Goal: Information Seeking & Learning: Learn about a topic

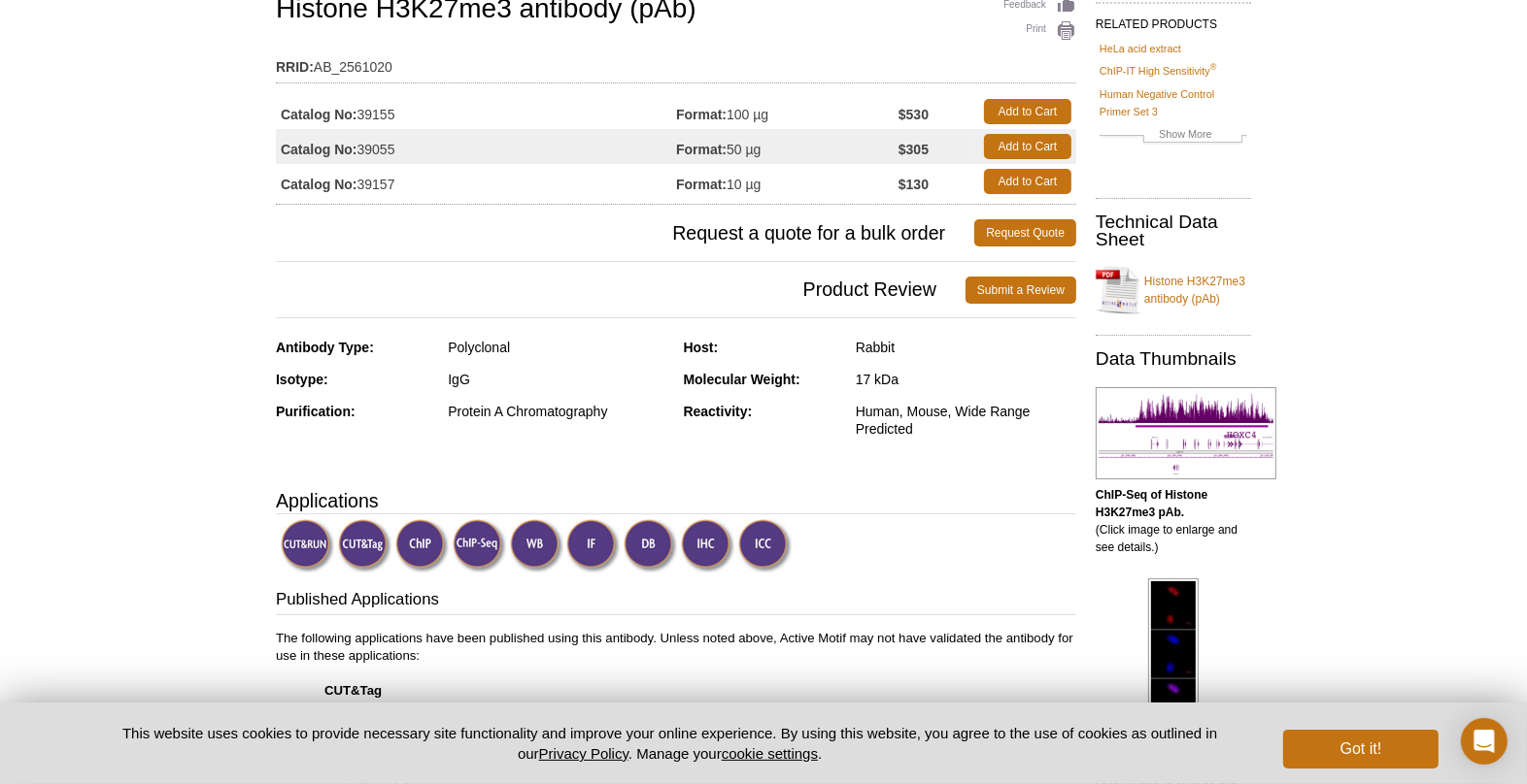
scroll to position [167, 0]
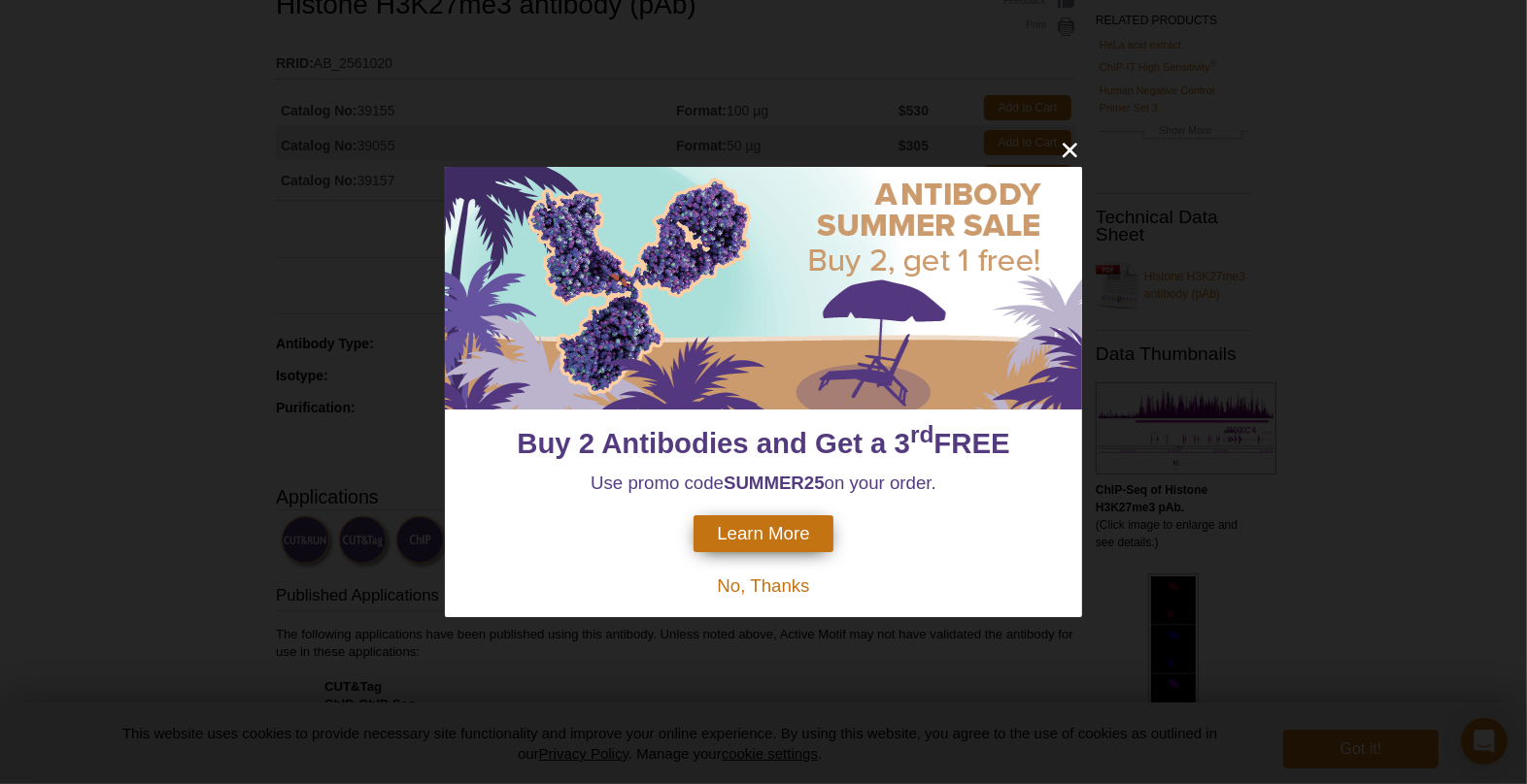
click at [1152, 171] on div "Buy 2 Antibodies and Get a 3 rd FREE Use promo code SUMMER25 on your order. Lea…" at bounding box center [764, 392] width 1527 height 784
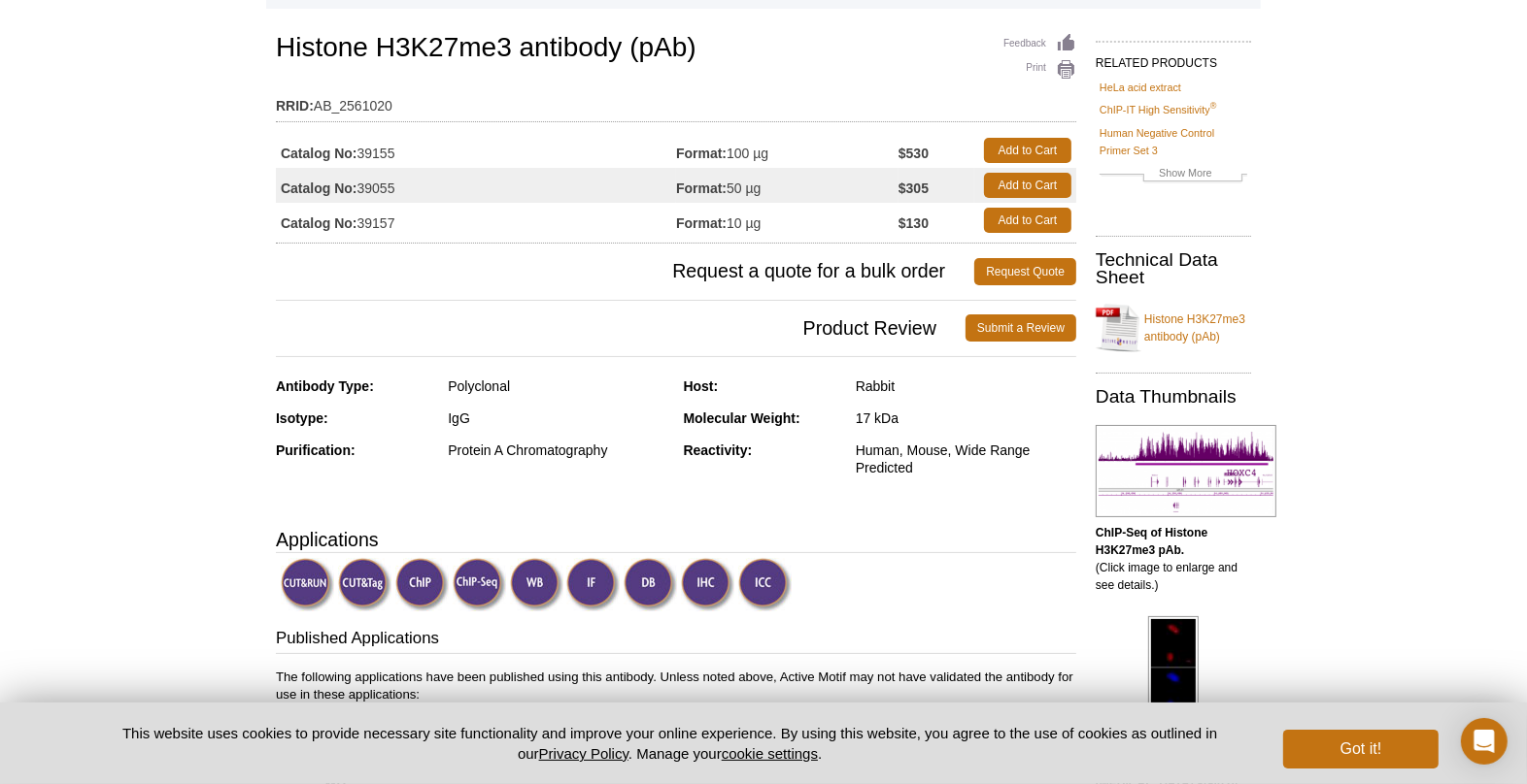
scroll to position [22, 0]
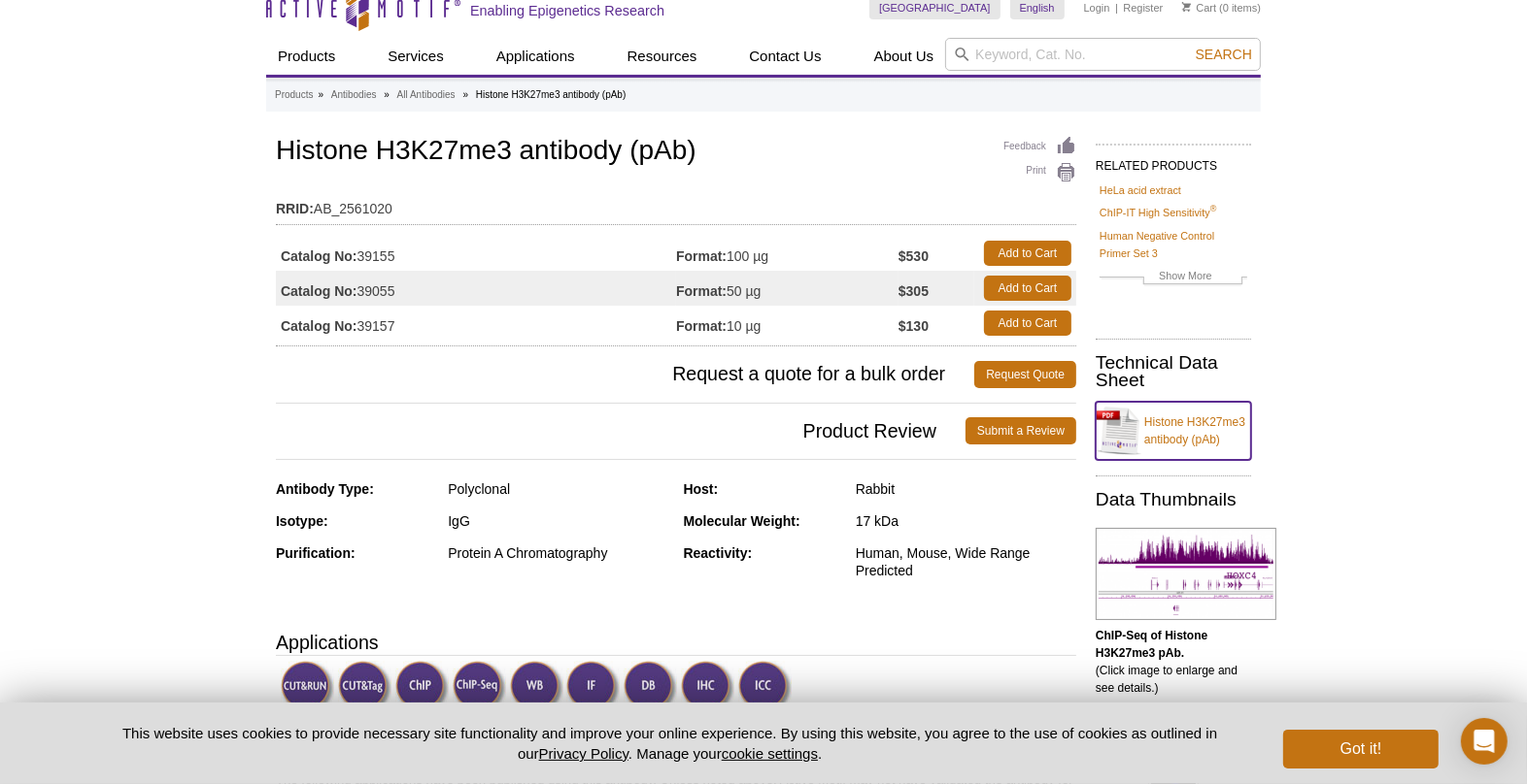
click at [1193, 420] on link "Histone H3K27me3 antibody (pAb)" at bounding box center [1173, 431] width 156 height 58
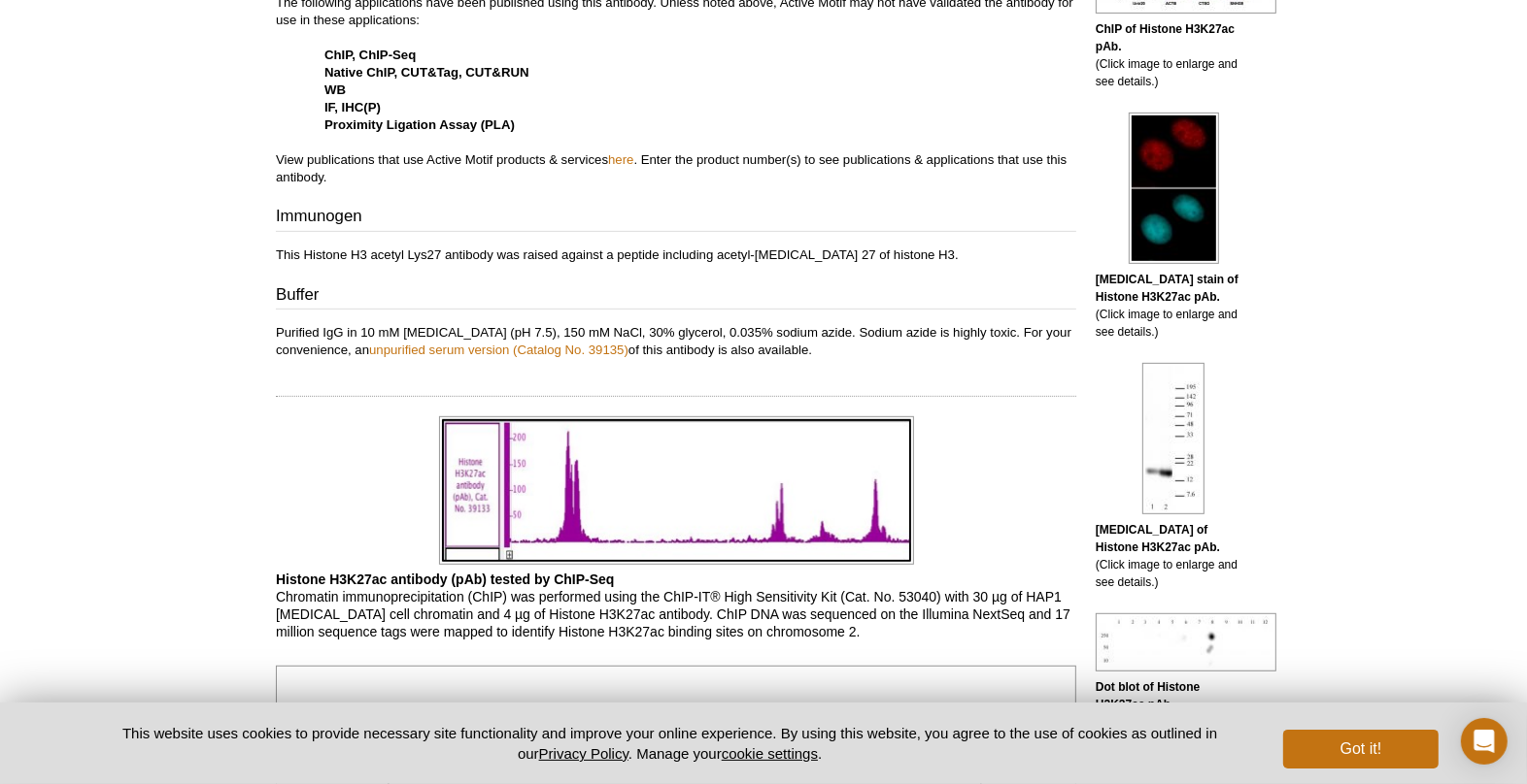
scroll to position [910, 0]
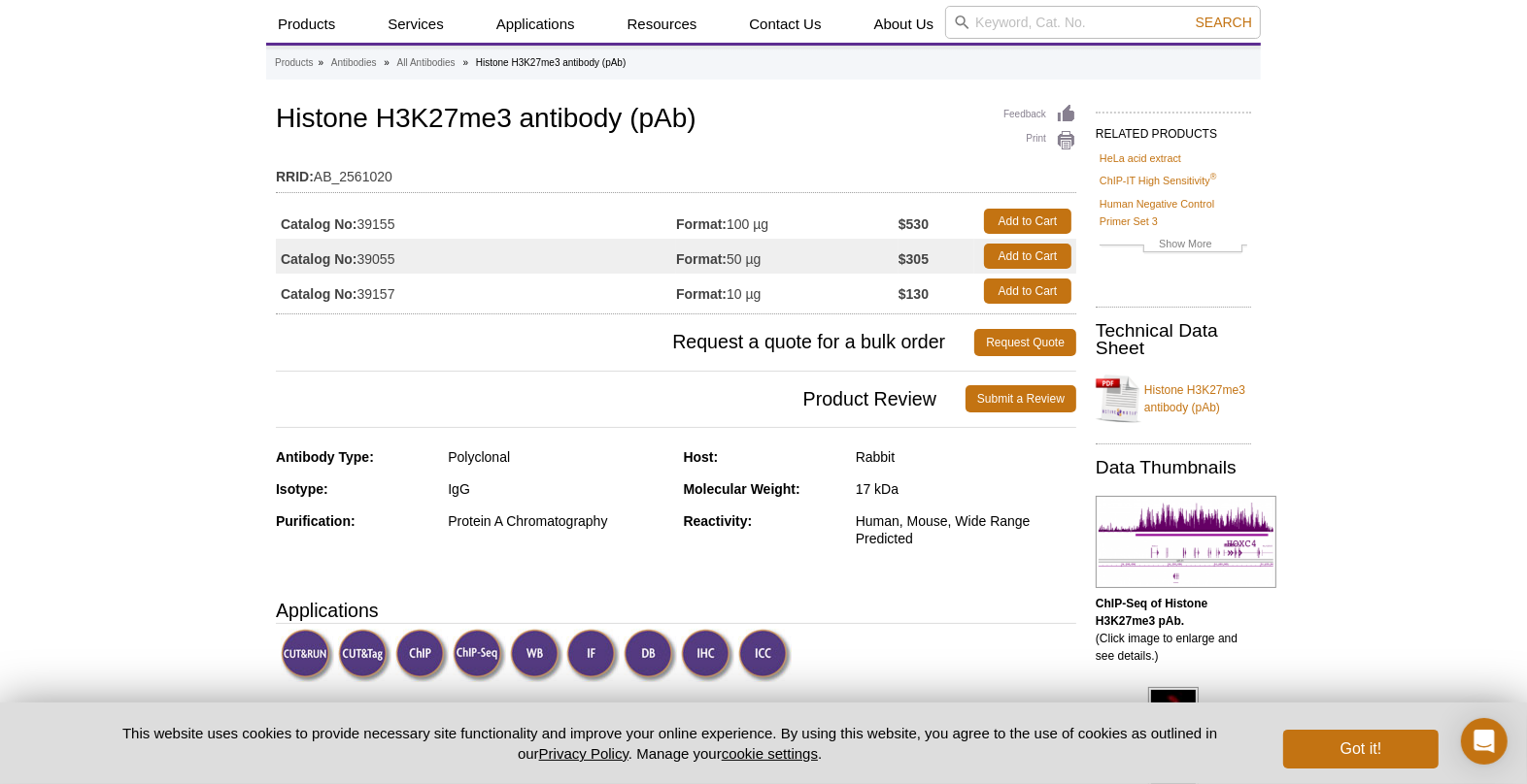
scroll to position [52, 0]
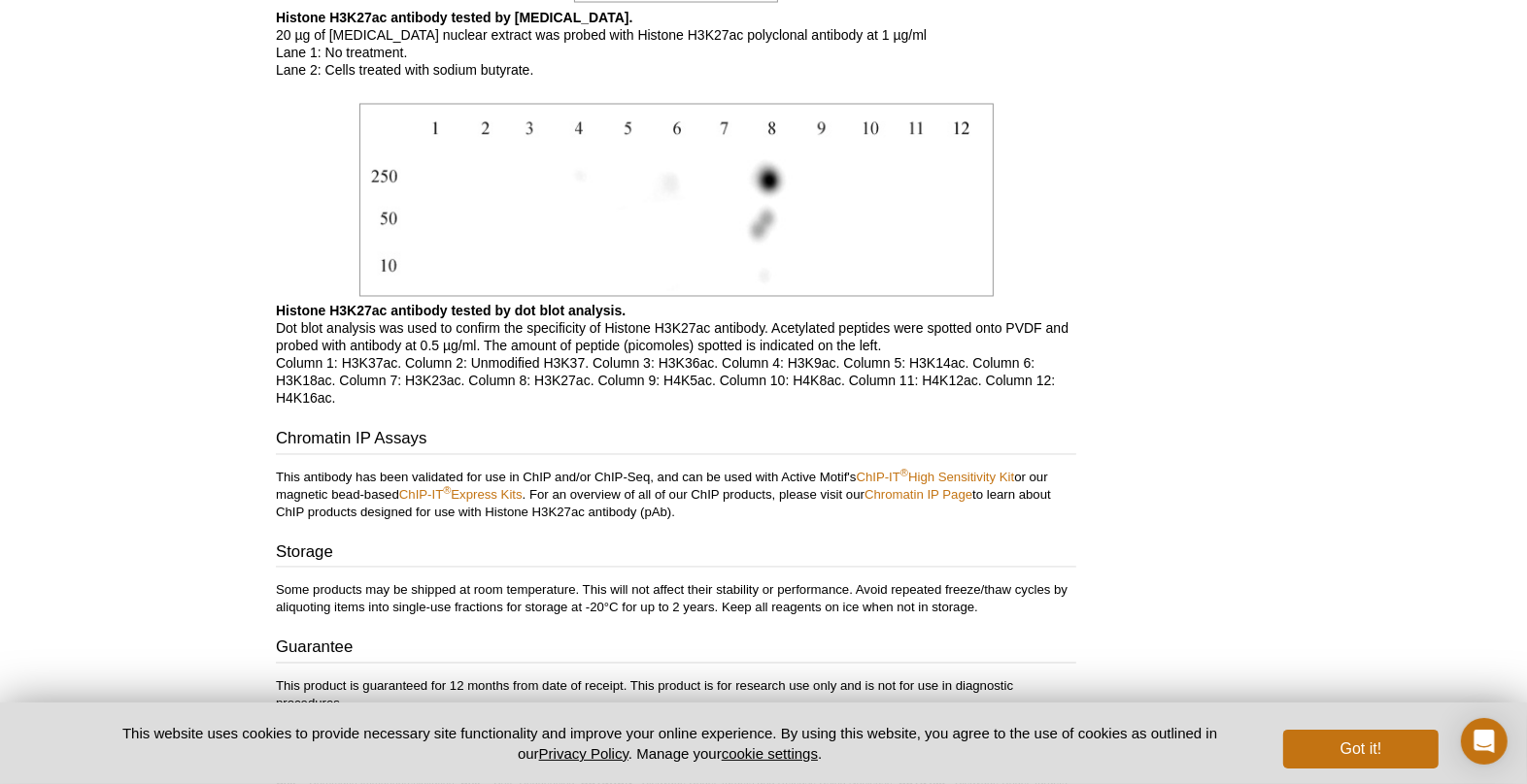
scroll to position [3464, 0]
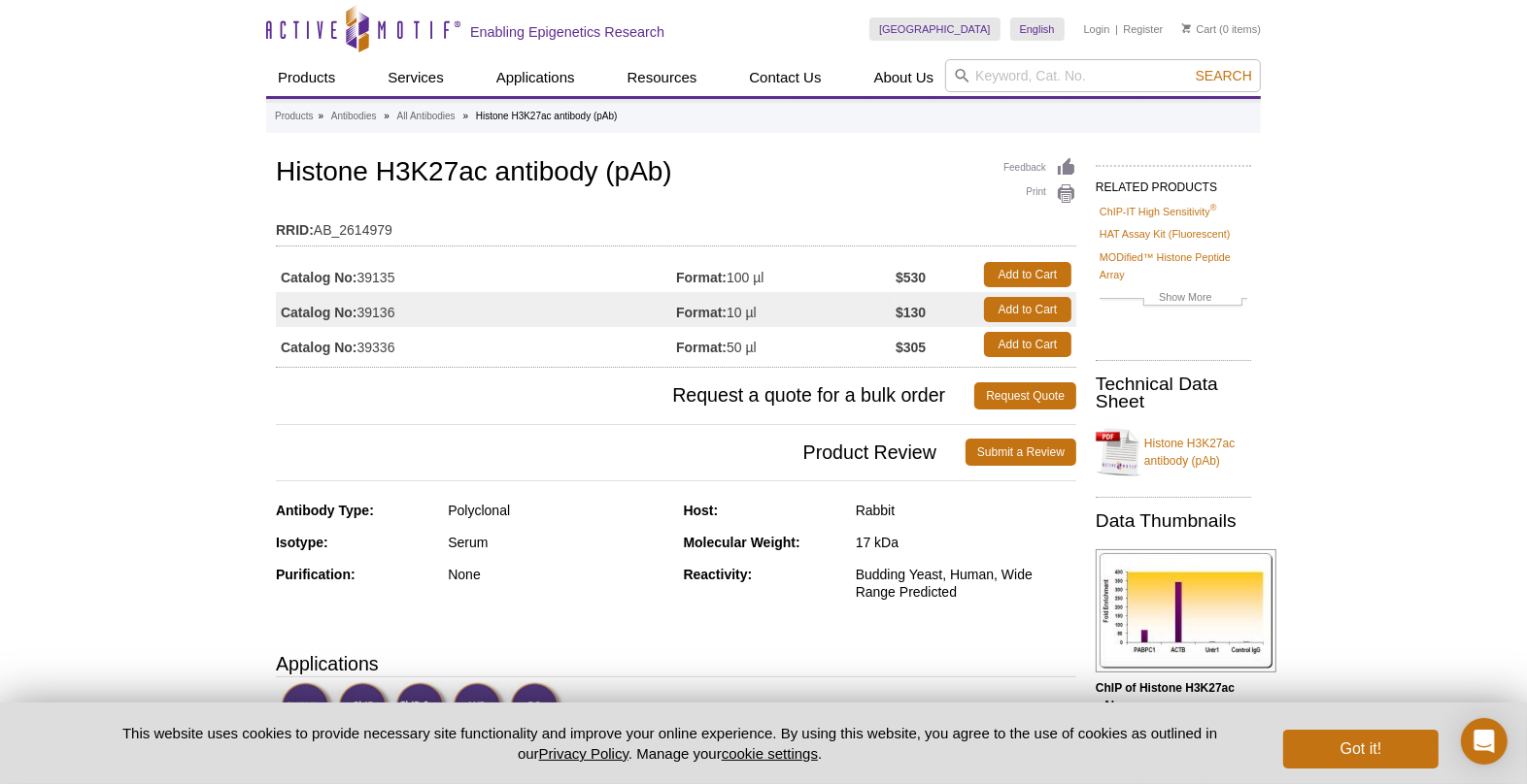
click at [912, 577] on div "Budding Yeast, Human, Wide Range Predicted" at bounding box center [965, 583] width 220 height 35
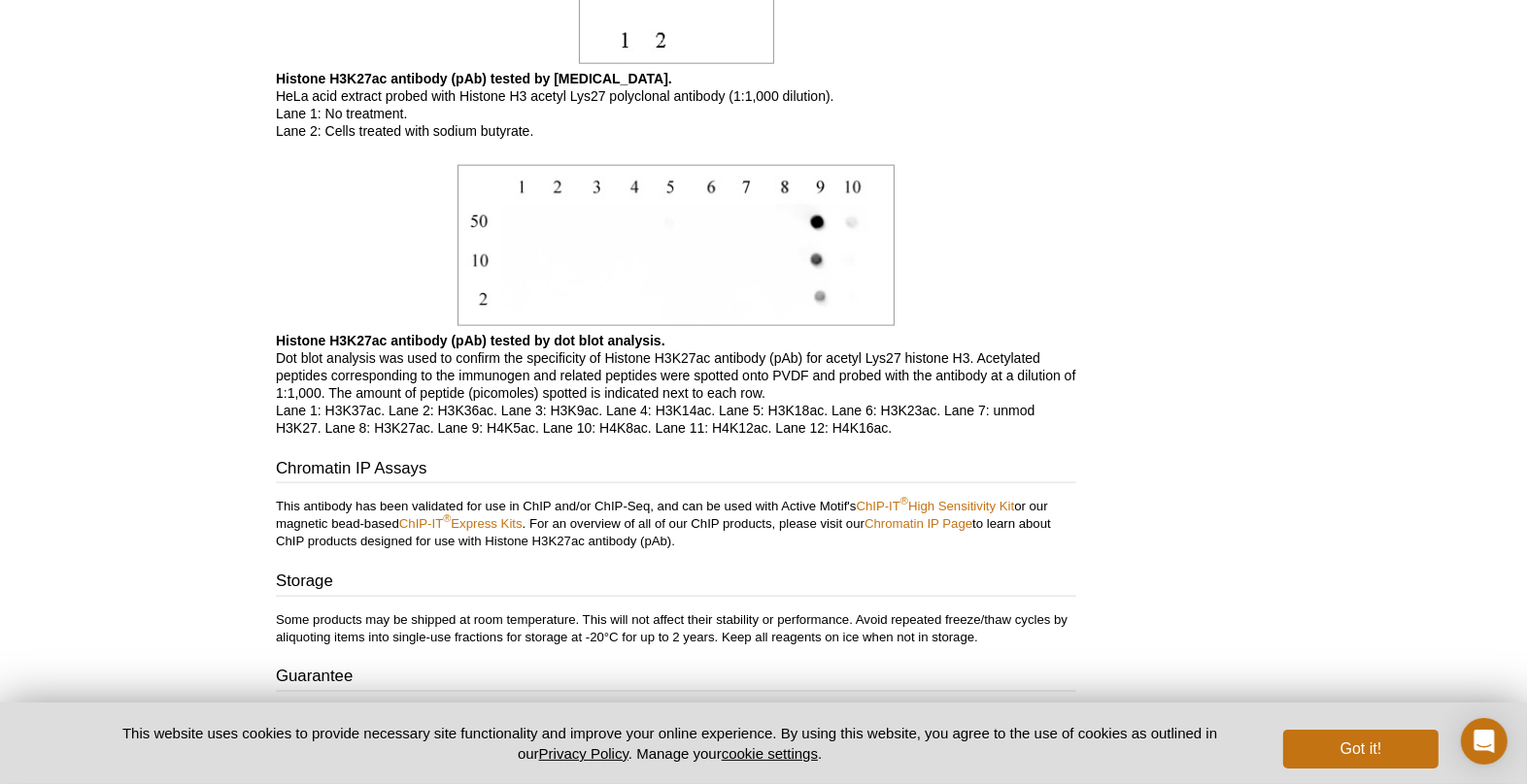
scroll to position [2448, 0]
